Goal: Task Accomplishment & Management: Complete application form

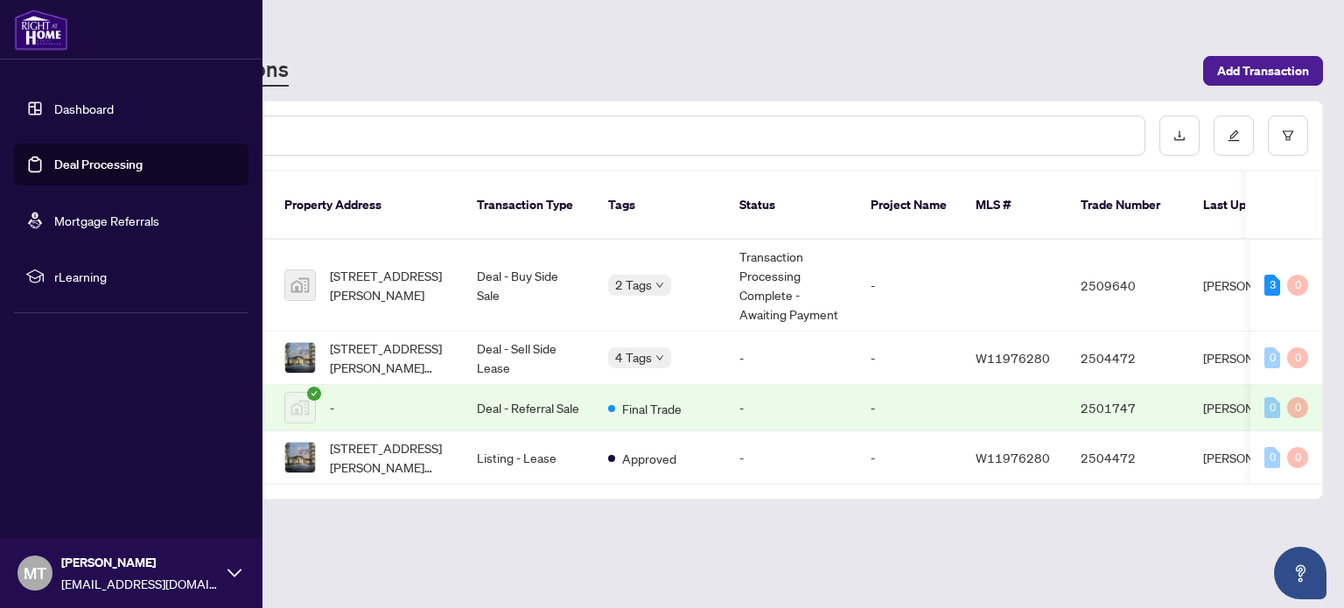
click at [75, 109] on link "Dashboard" at bounding box center [84, 109] width 60 height 16
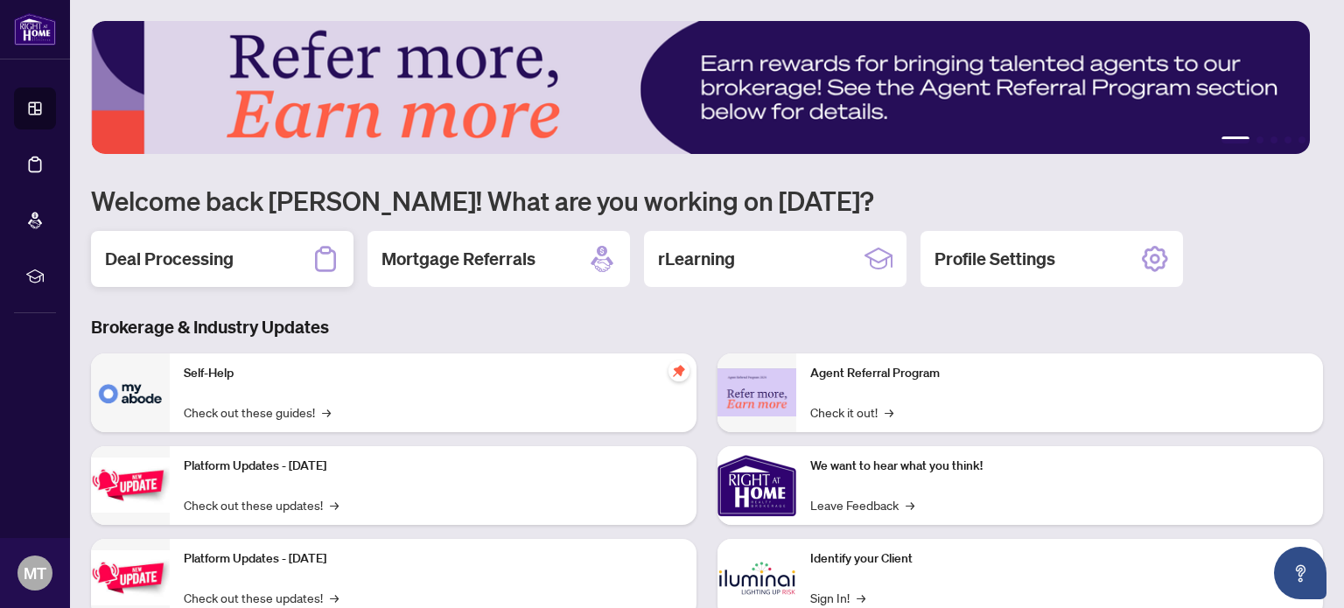
click at [219, 260] on h2 "Deal Processing" at bounding box center [169, 259] width 129 height 25
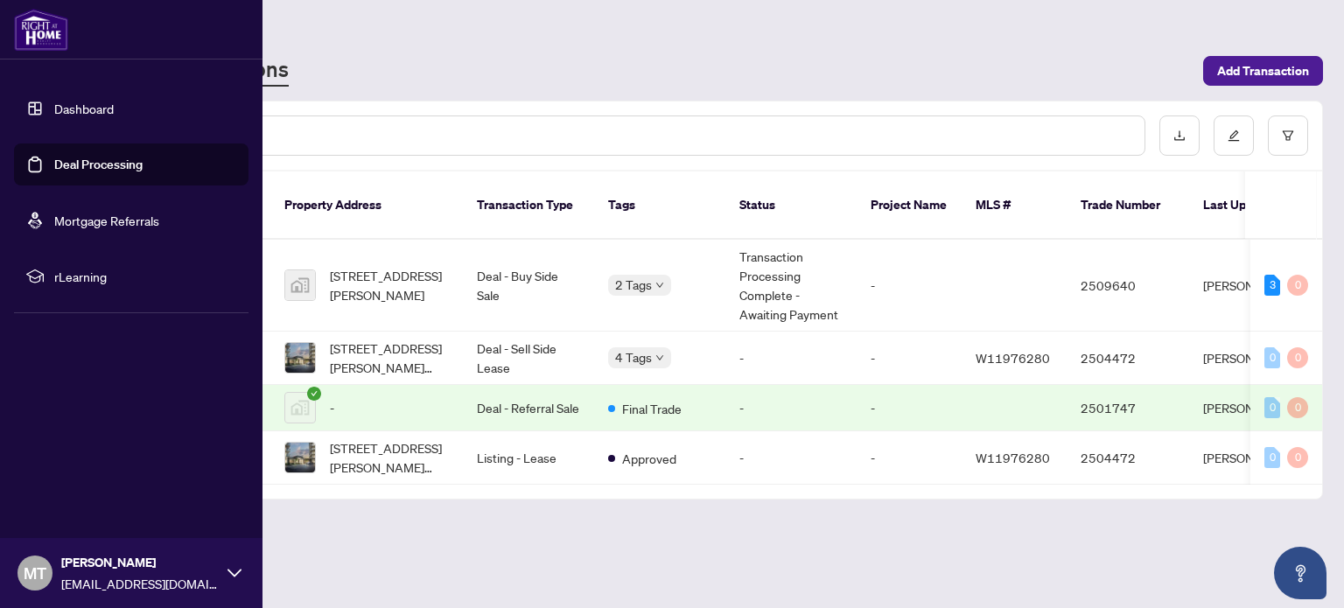
click at [71, 110] on link "Dashboard" at bounding box center [84, 109] width 60 height 16
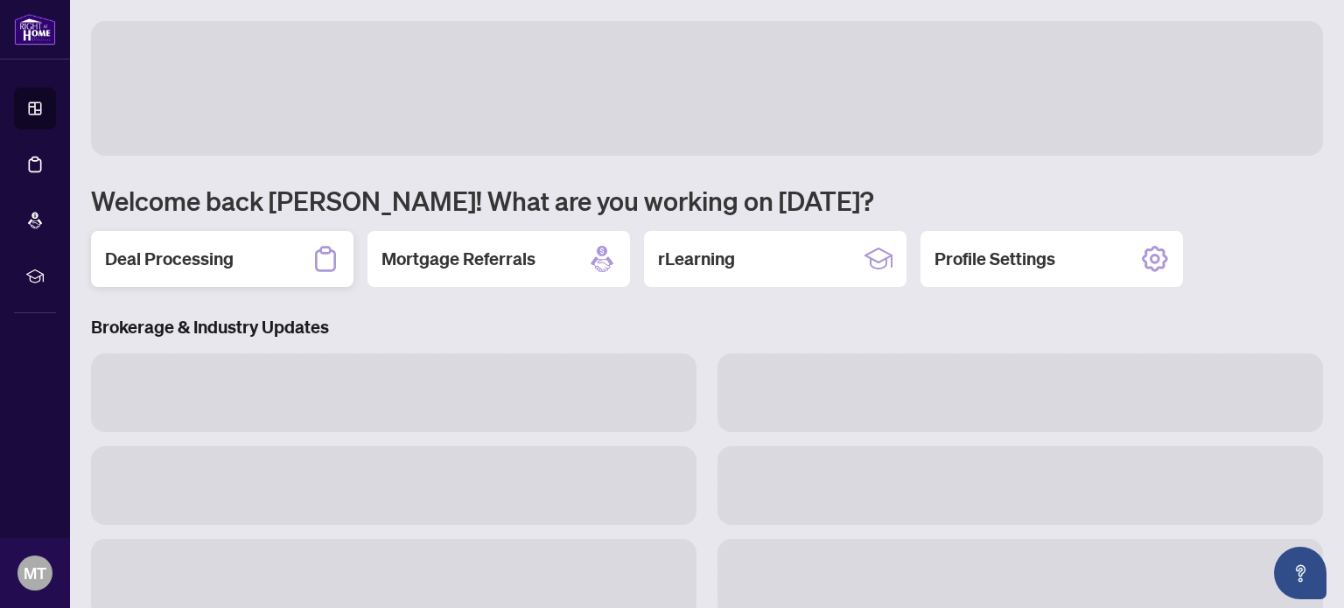
click at [200, 270] on div "Deal Processing" at bounding box center [222, 259] width 263 height 56
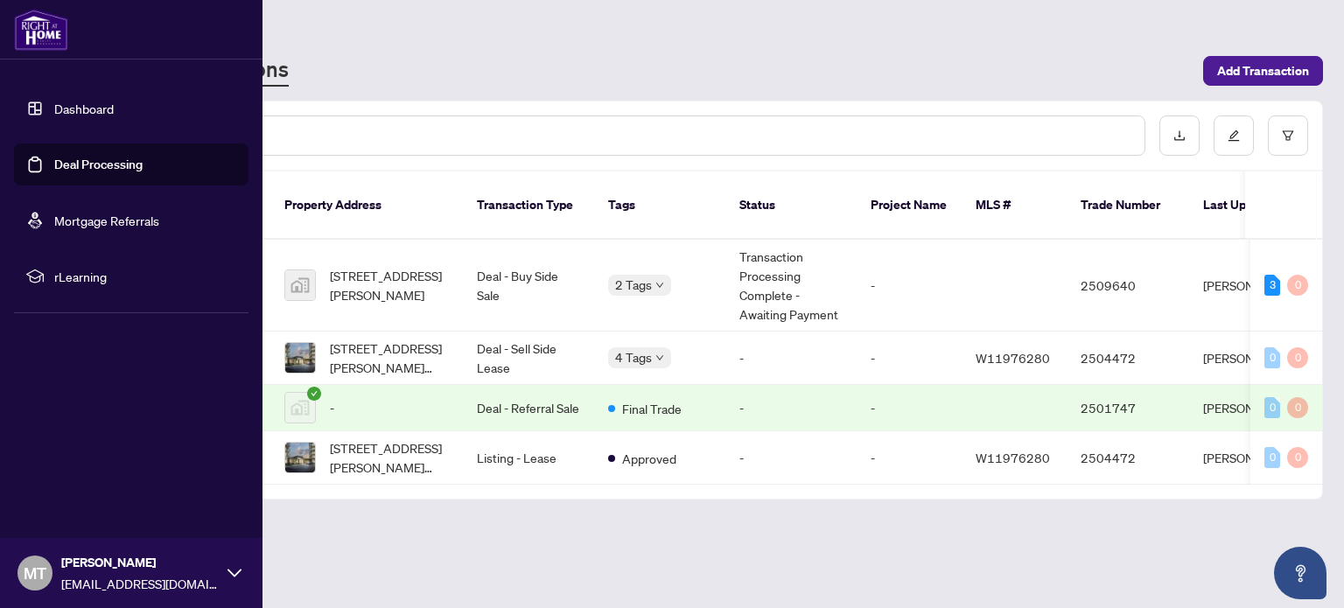
click at [54, 158] on link "Deal Processing" at bounding box center [98, 165] width 88 height 16
click at [69, 112] on link "Dashboard" at bounding box center [84, 109] width 60 height 16
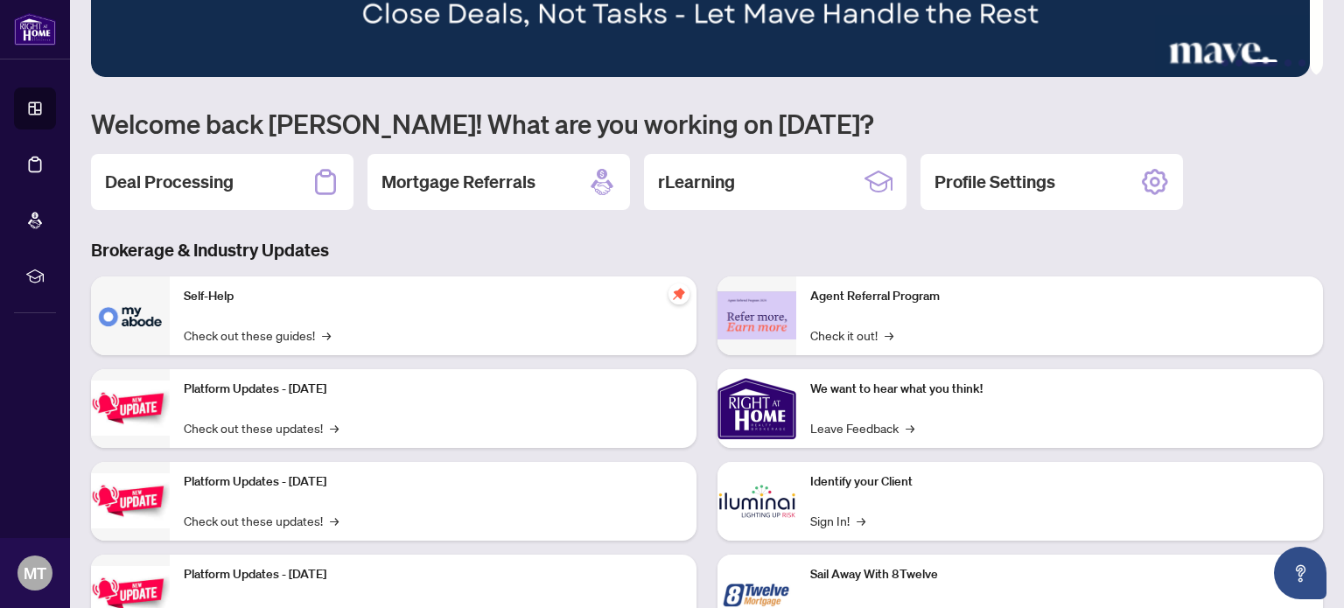
scroll to position [77, 0]
click at [249, 174] on div "Deal Processing" at bounding box center [222, 182] width 263 height 56
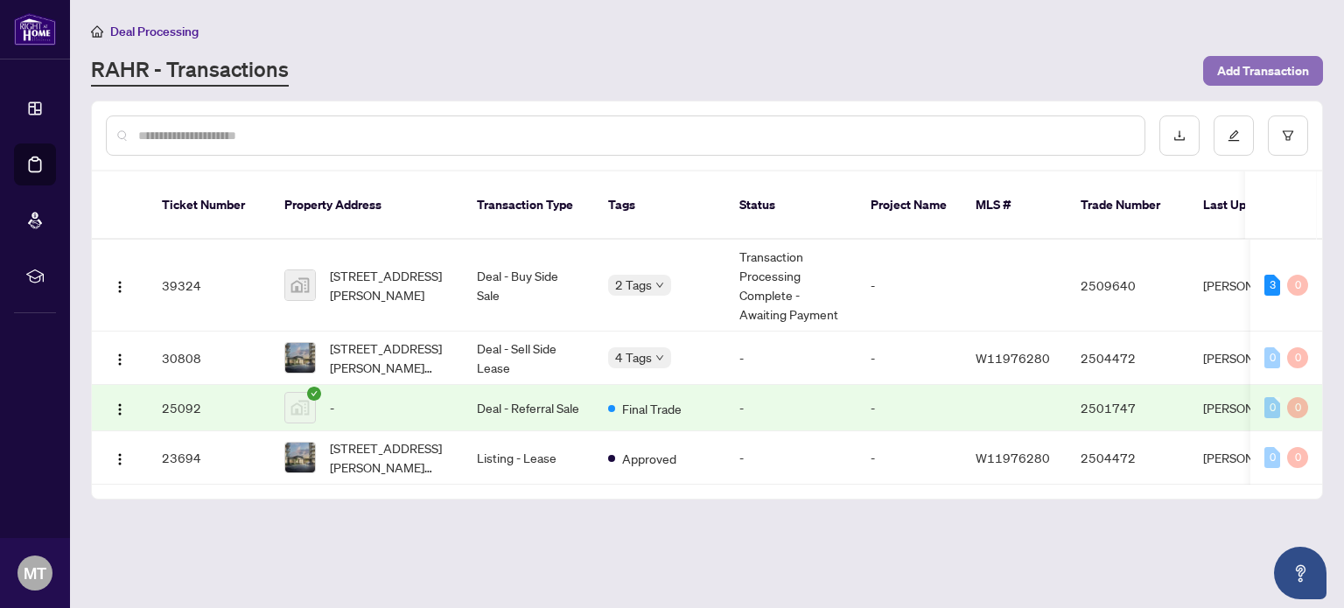
click at [1243, 69] on span "Add Transaction" at bounding box center [1263, 71] width 92 height 28
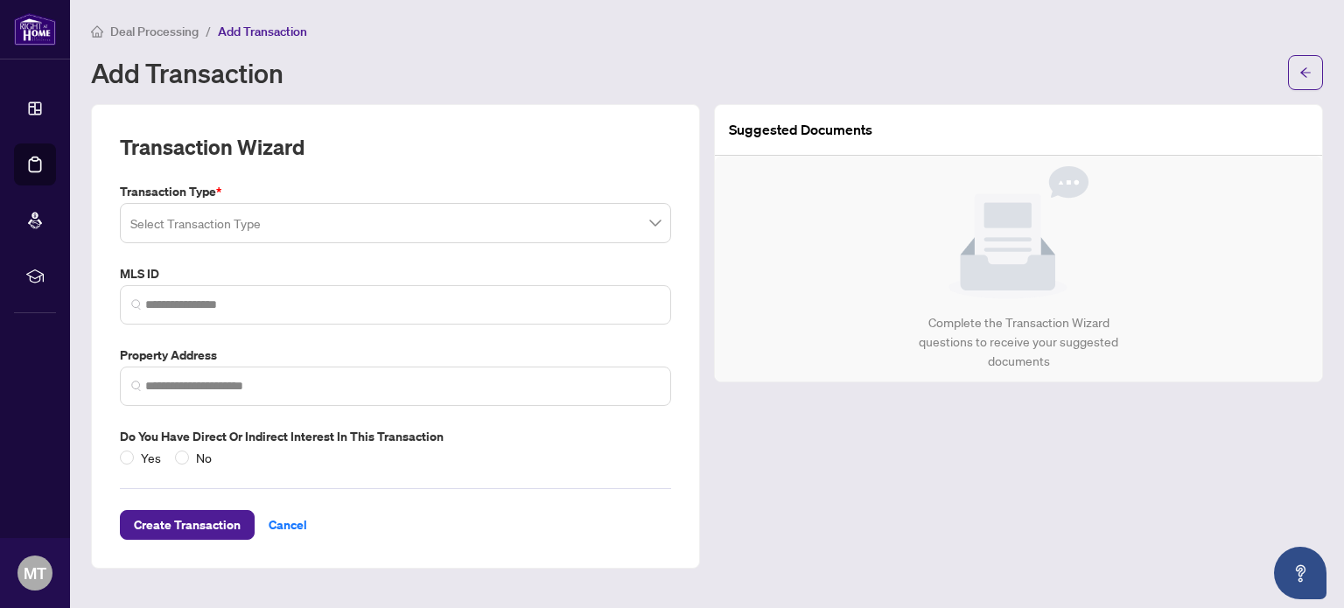
click at [459, 223] on input "search" at bounding box center [387, 226] width 515 height 39
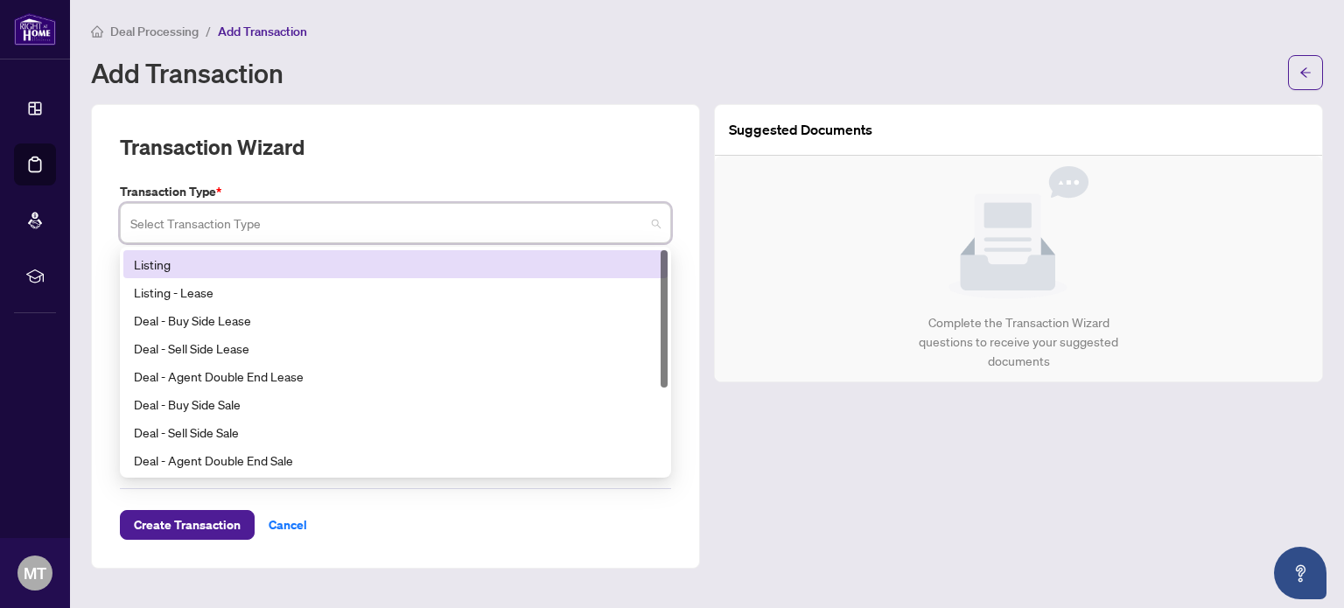
click at [369, 268] on div "Listing" at bounding box center [395, 264] width 523 height 19
